Goal: Check status: Check status

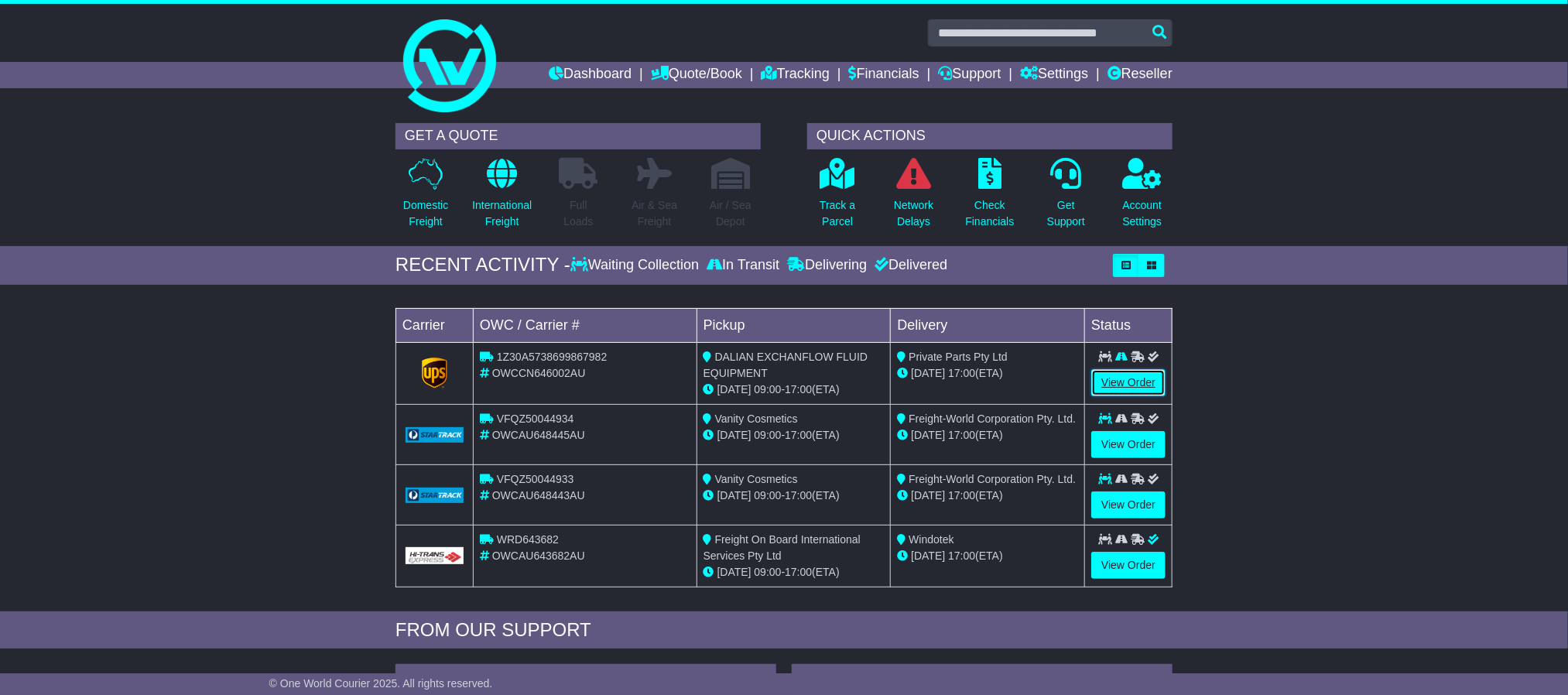
click at [1155, 374] on link "View Order" at bounding box center [1129, 383] width 74 height 27
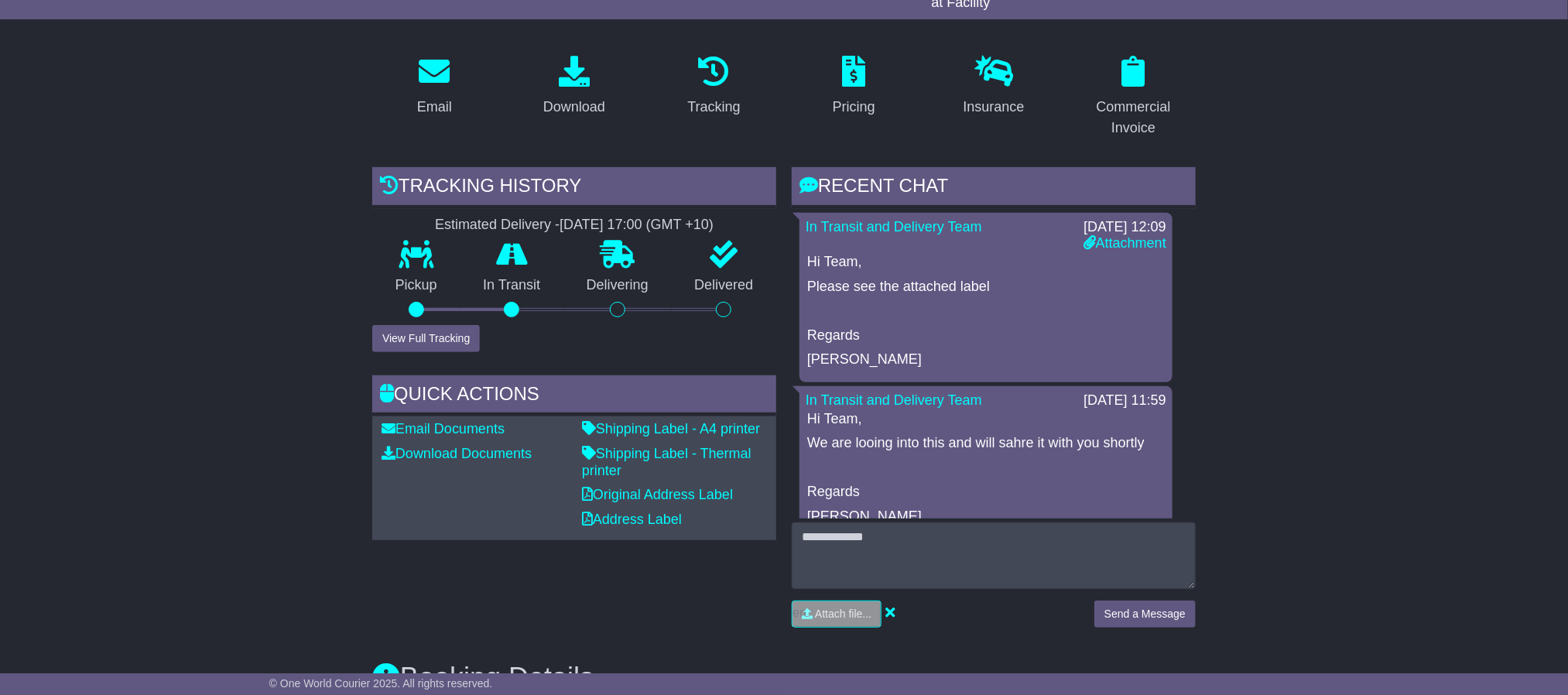
scroll to position [232, 0]
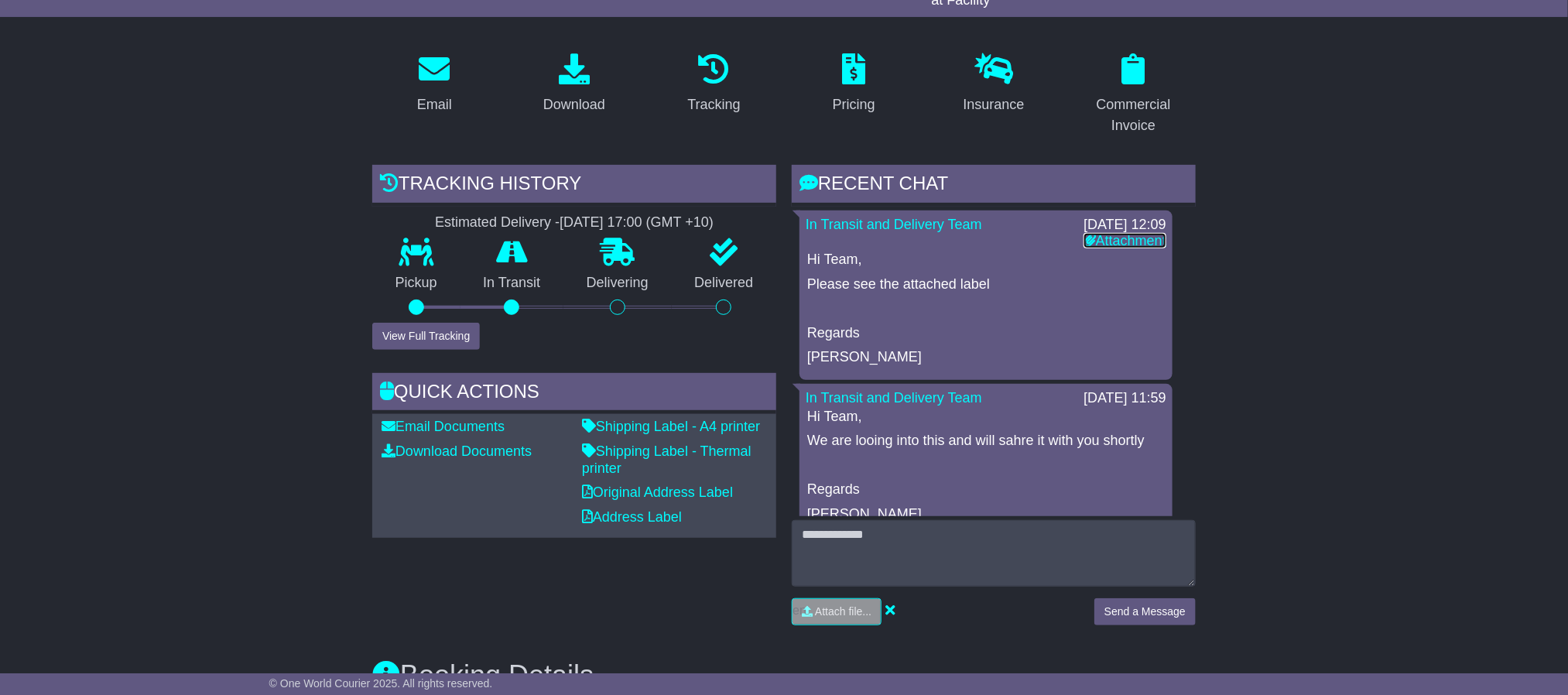
click at [1099, 238] on link "Attachment" at bounding box center [1124, 241] width 82 height 15
